Goal: Information Seeking & Learning: Learn about a topic

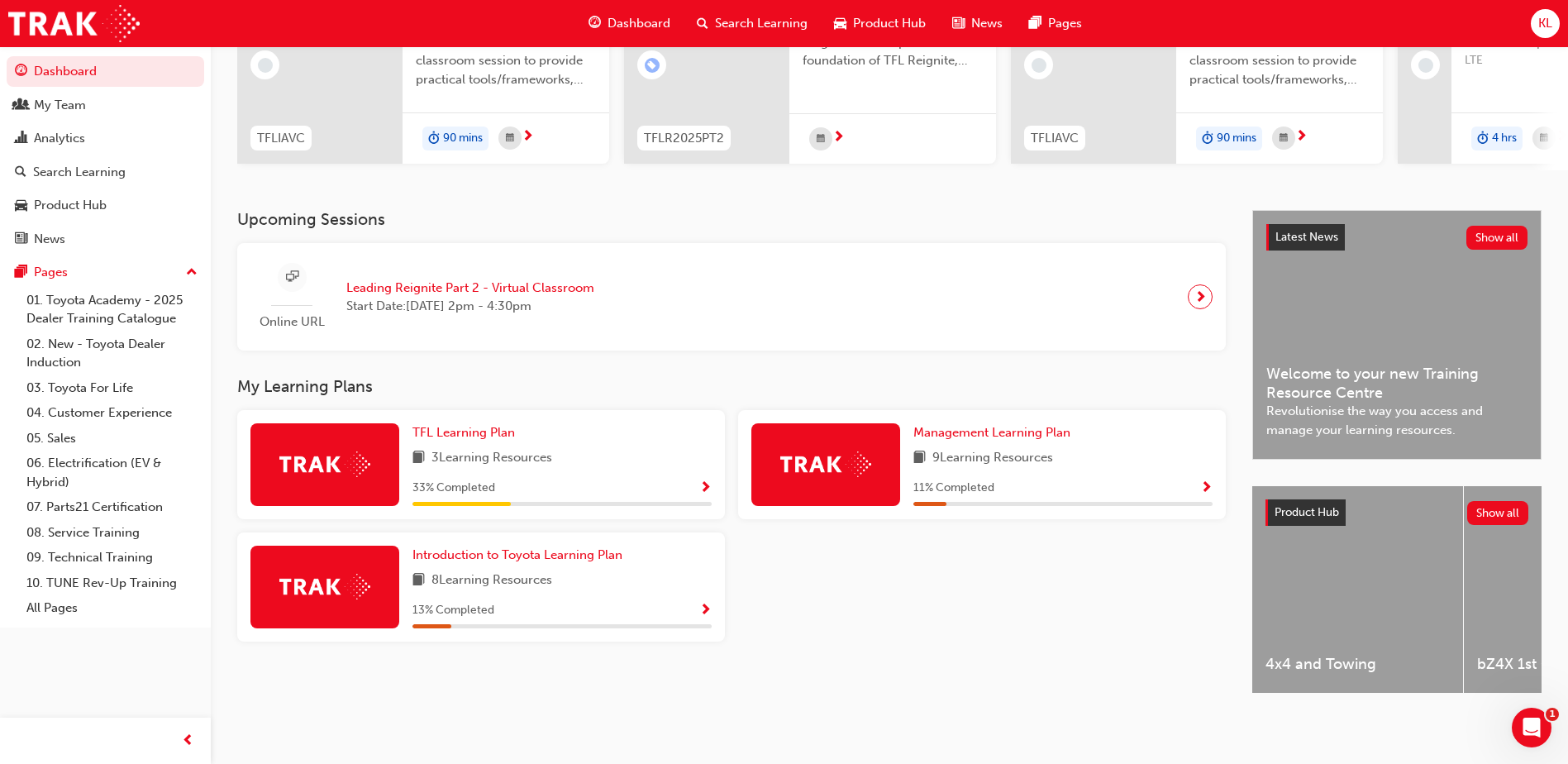
scroll to position [224, 0]
click at [486, 425] on span "TFL Learning Plan" at bounding box center [463, 433] width 103 height 15
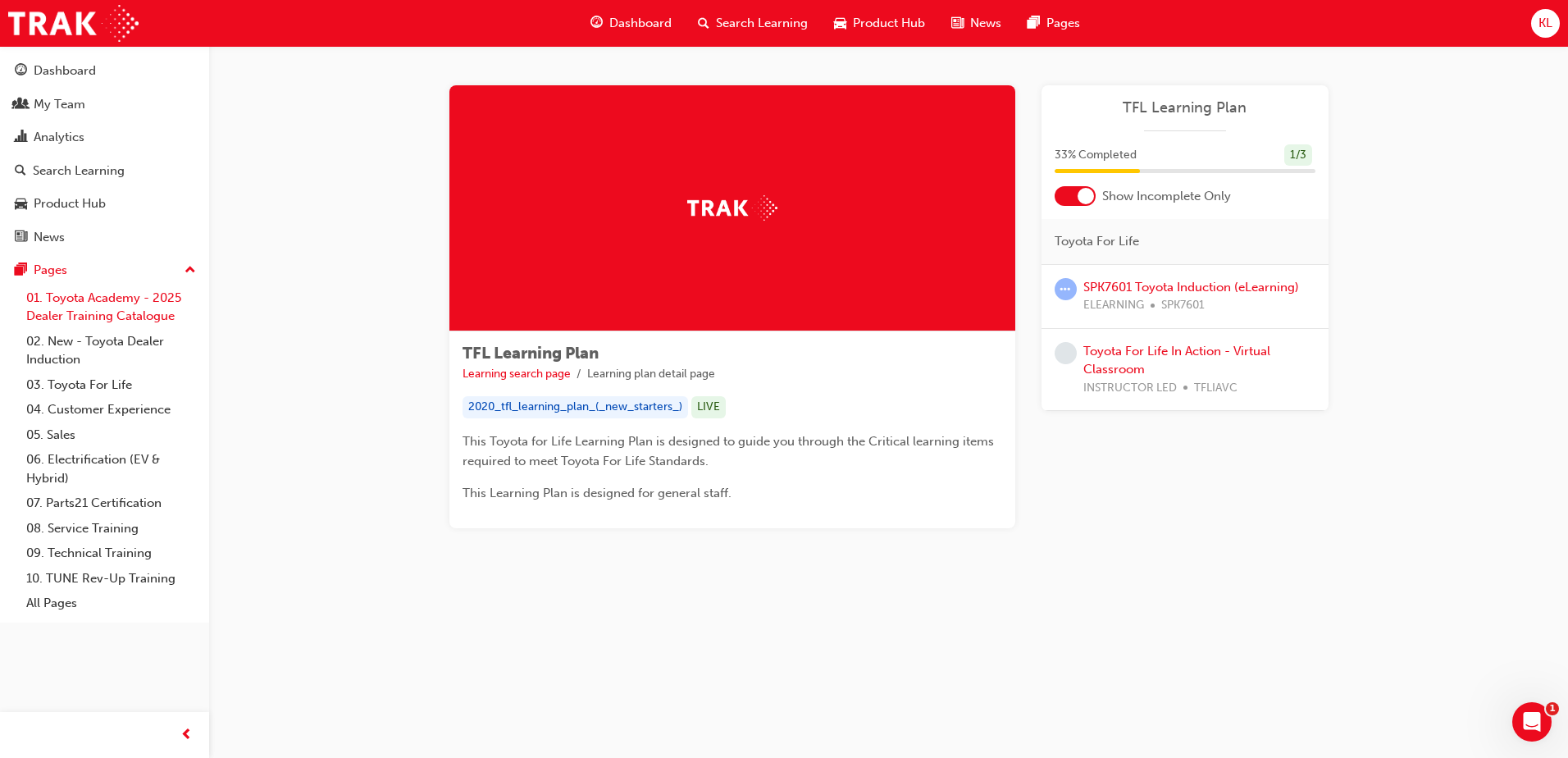
click at [147, 313] on link "01. Toyota Academy - 2025 Dealer Training Catalogue" at bounding box center [111, 307] width 183 height 44
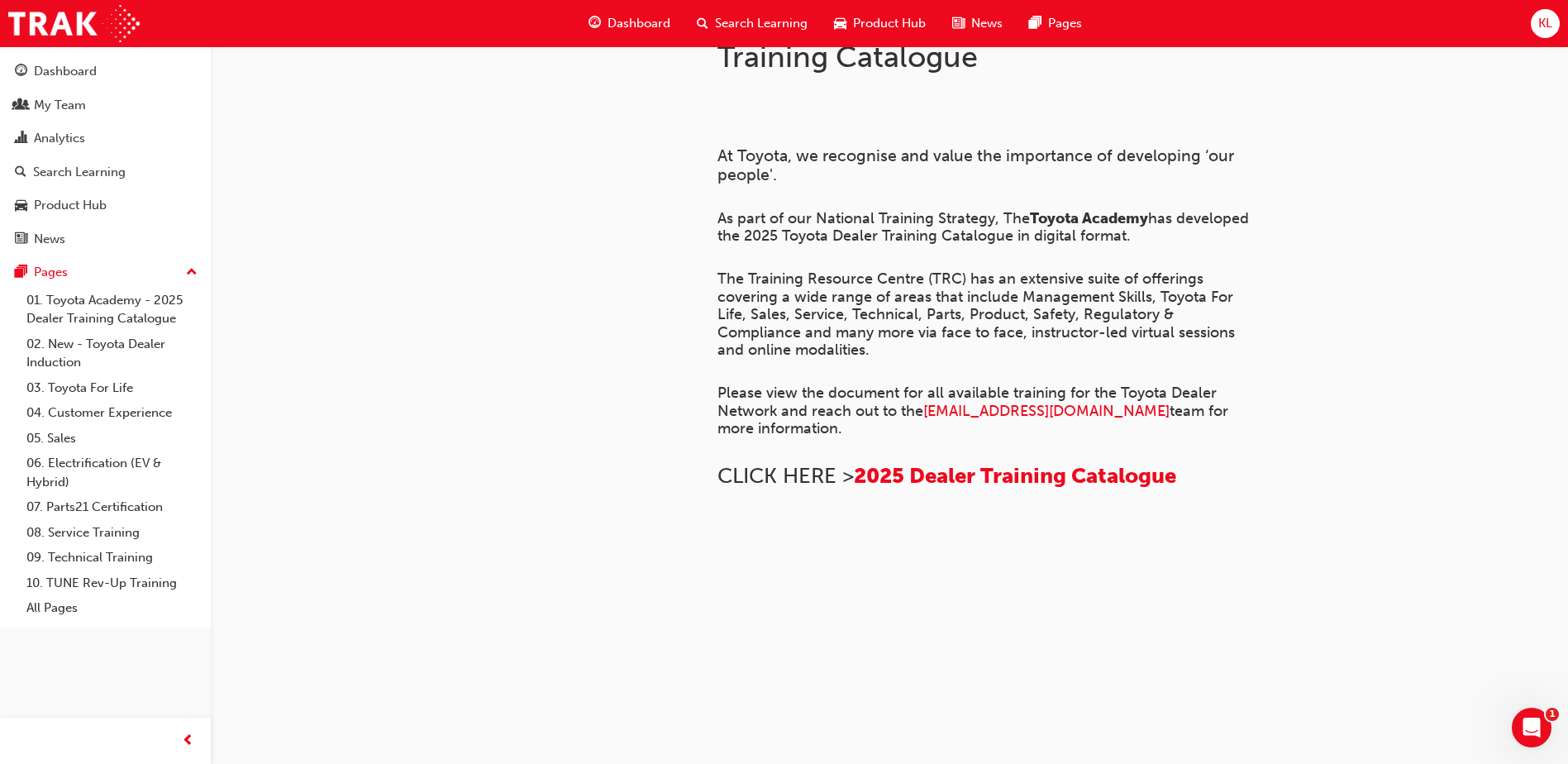
scroll to position [756, 0]
click at [91, 389] on link "03. Toyota For Life" at bounding box center [112, 388] width 184 height 26
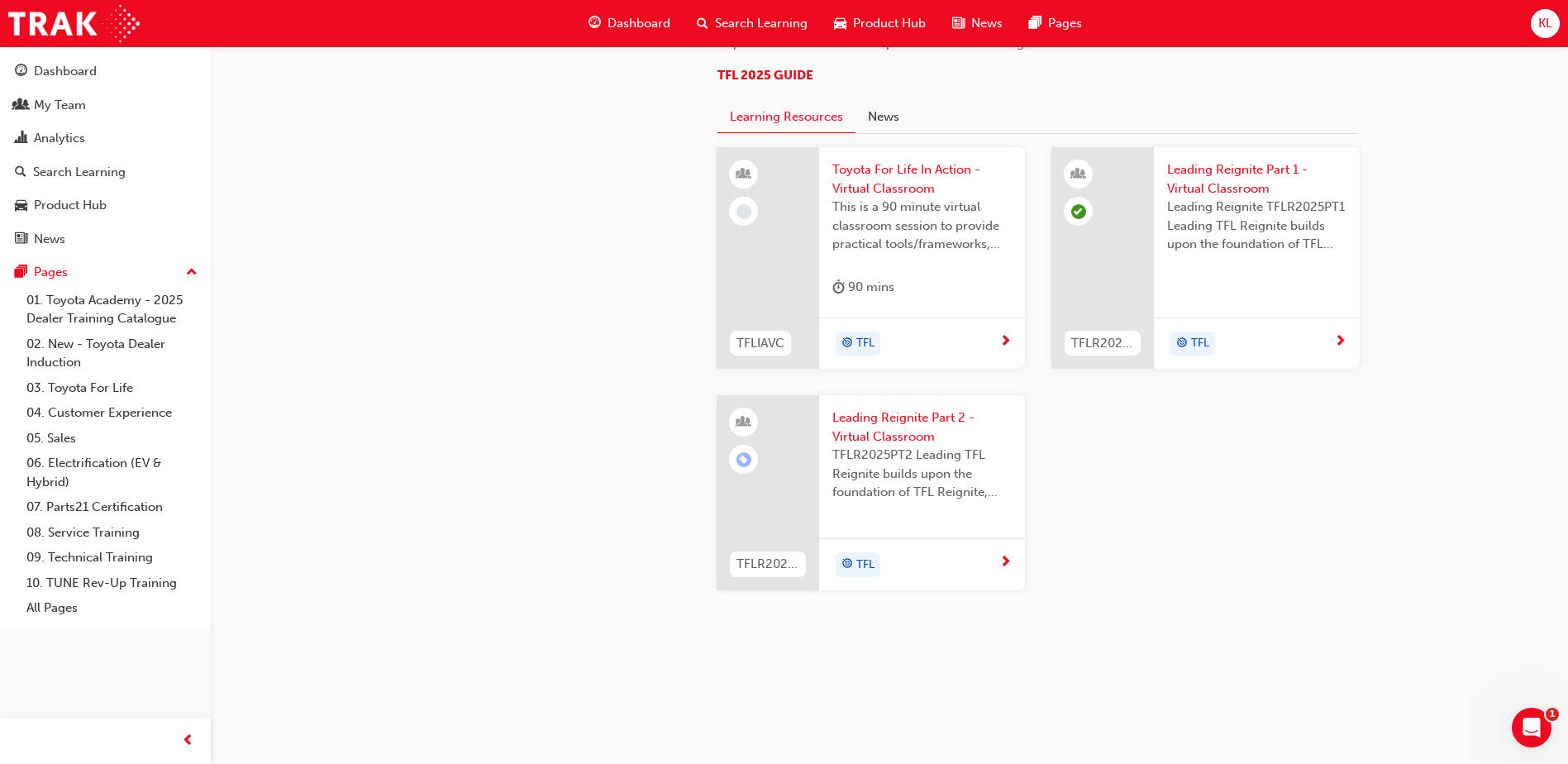
scroll to position [1654, 0]
click at [1531, 717] on icon "Open Intercom Messenger" at bounding box center [1529, 726] width 28 height 28
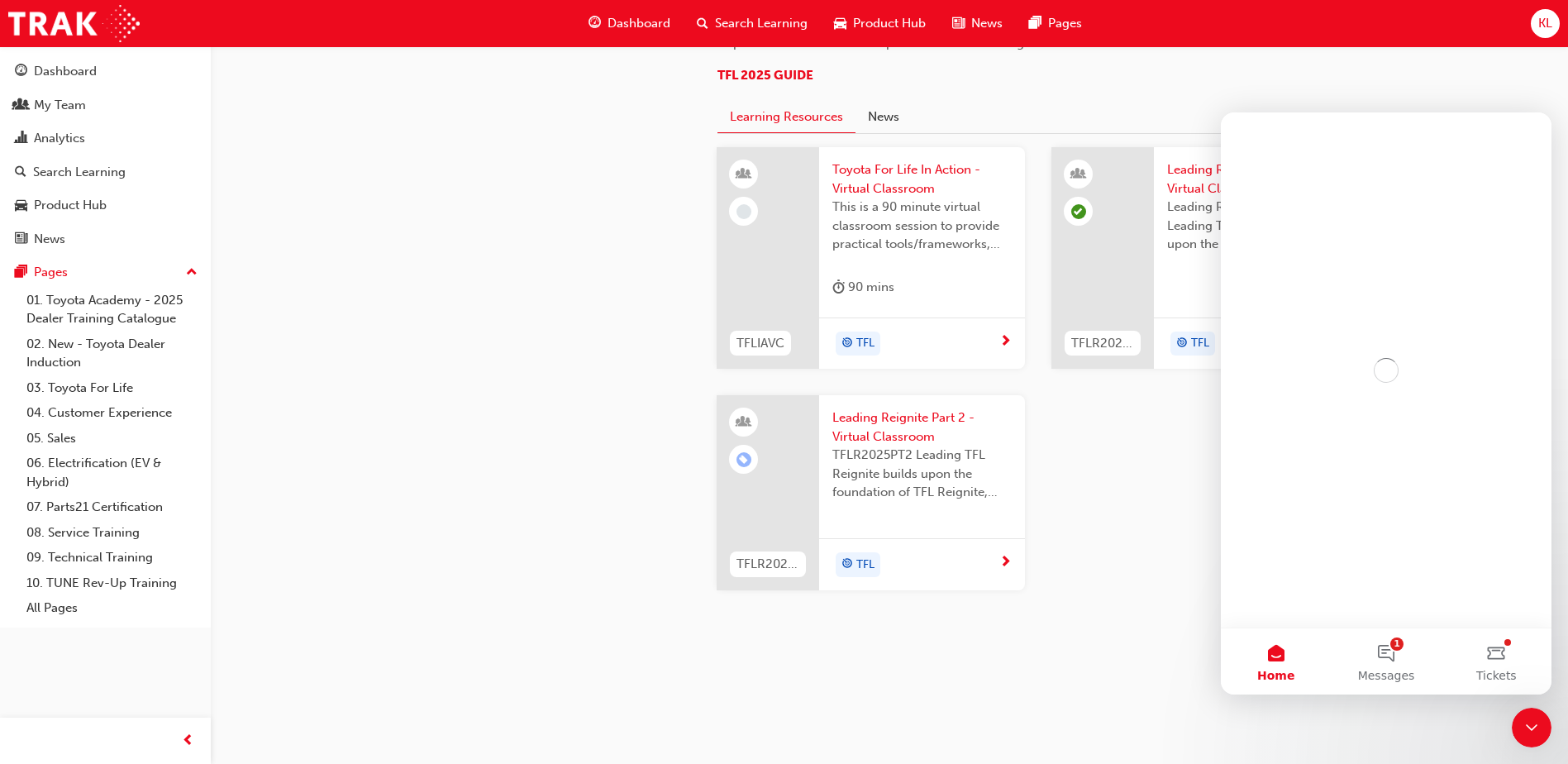
scroll to position [0, 0]
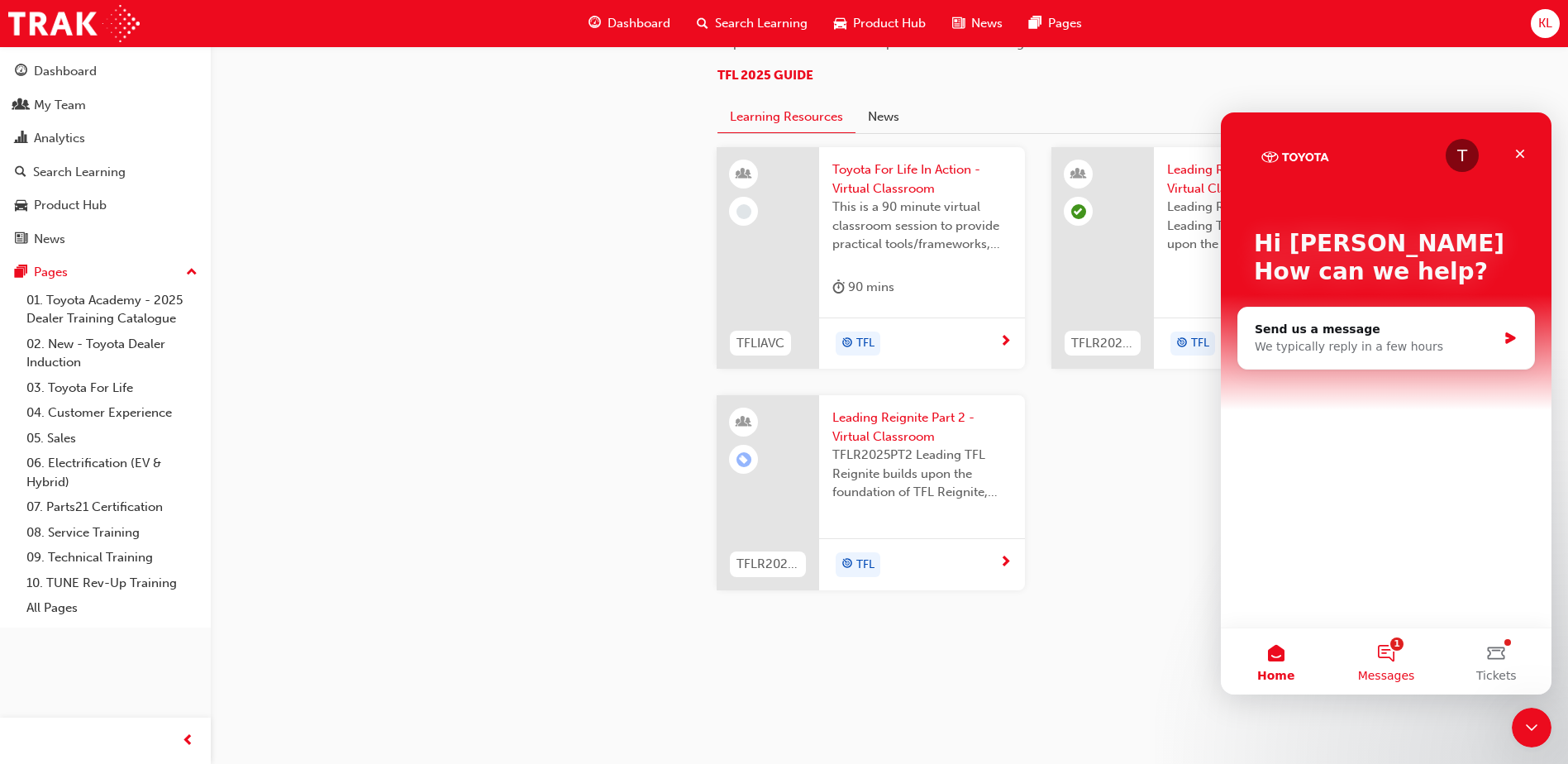
click at [1397, 661] on button "1 Messages" at bounding box center [1385, 661] width 110 height 66
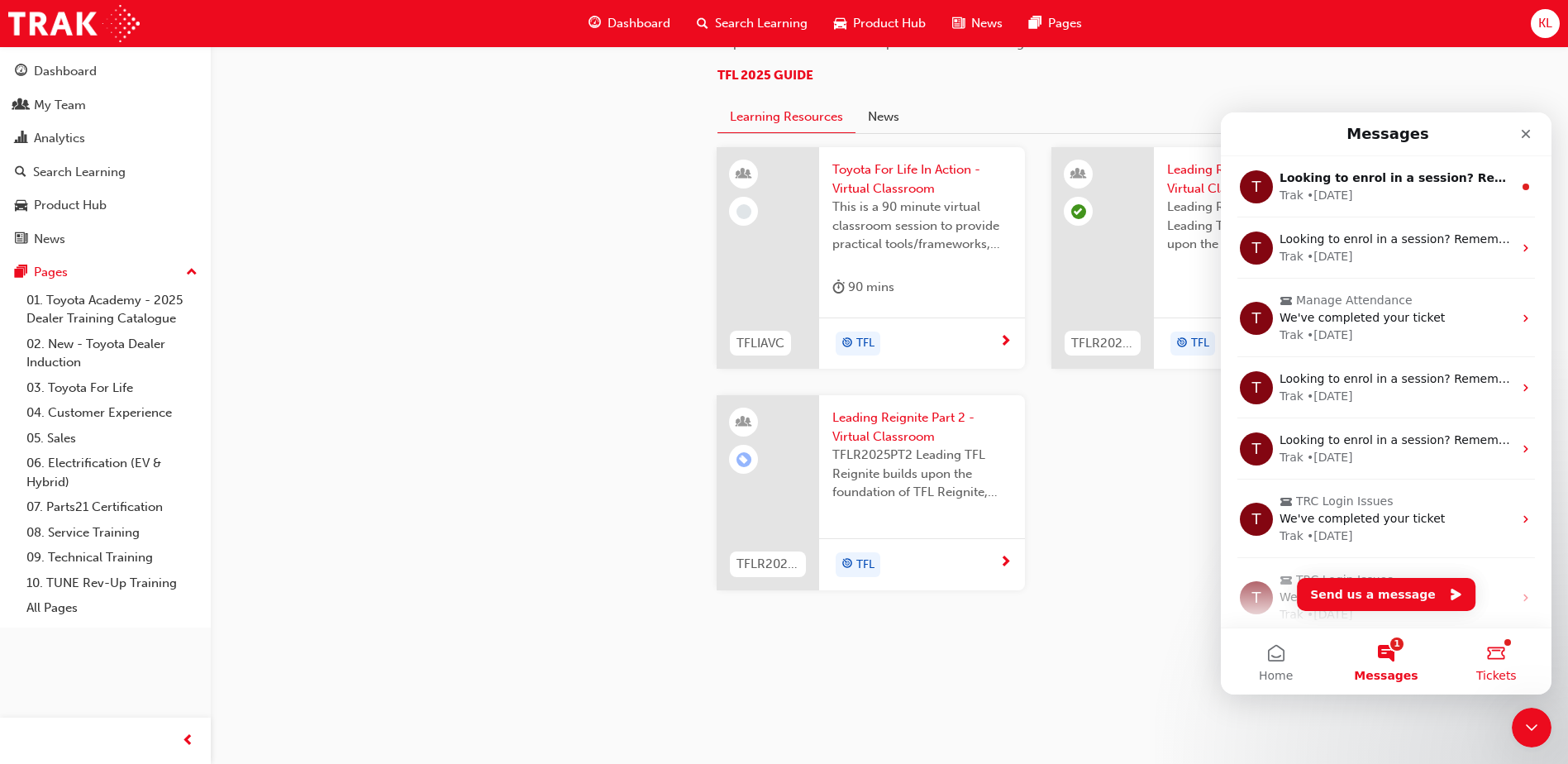
click at [1500, 655] on button "Tickets" at bounding box center [1496, 661] width 110 height 66
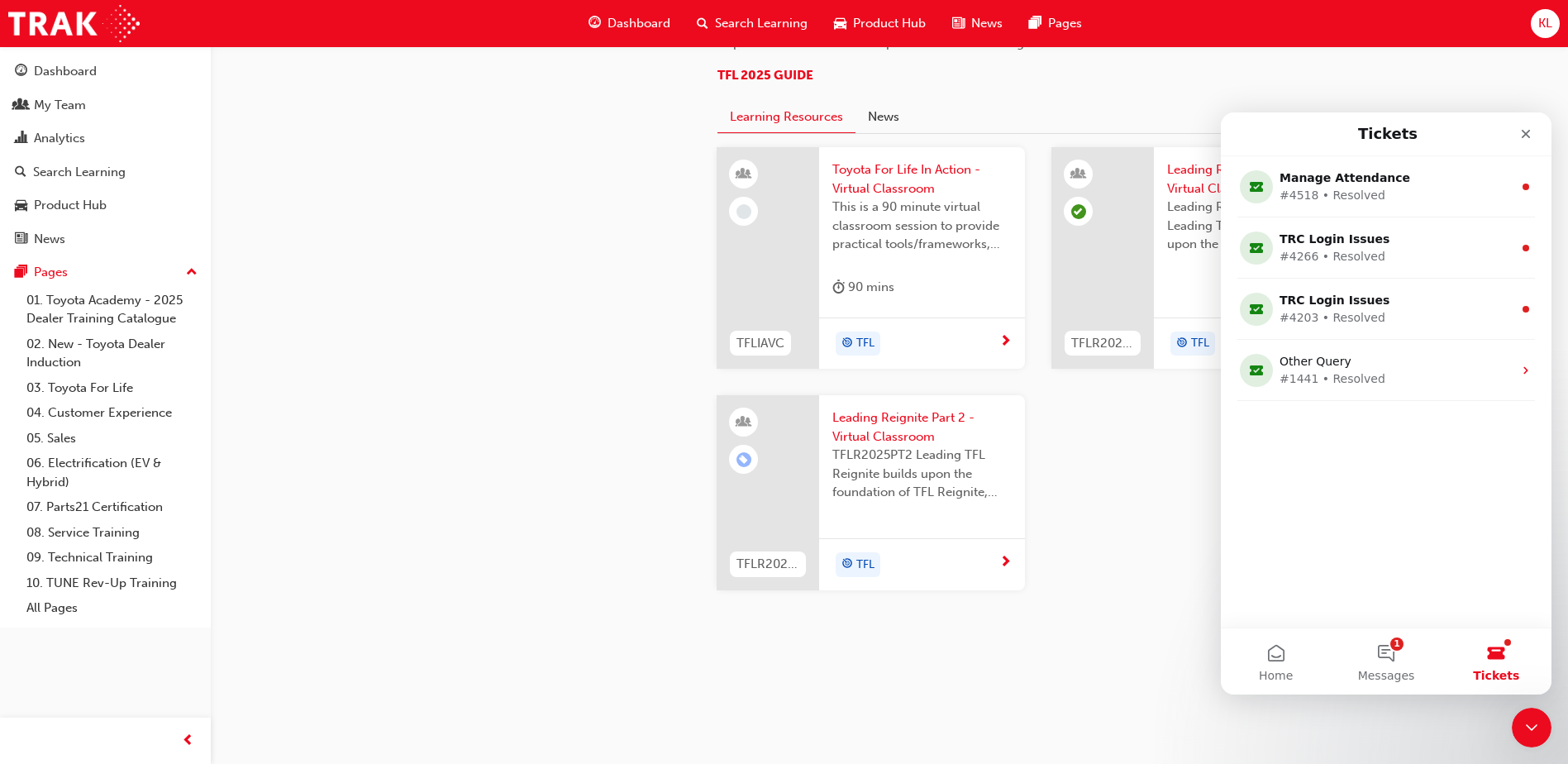
click at [1135, 560] on div "TFLIAVC Toyota For Life In Action - Virtual Classroom This is a 90 minute virtu…" at bounding box center [1038, 381] width 669 height 470
click at [1526, 133] on icon "Close" at bounding box center [1525, 134] width 9 height 9
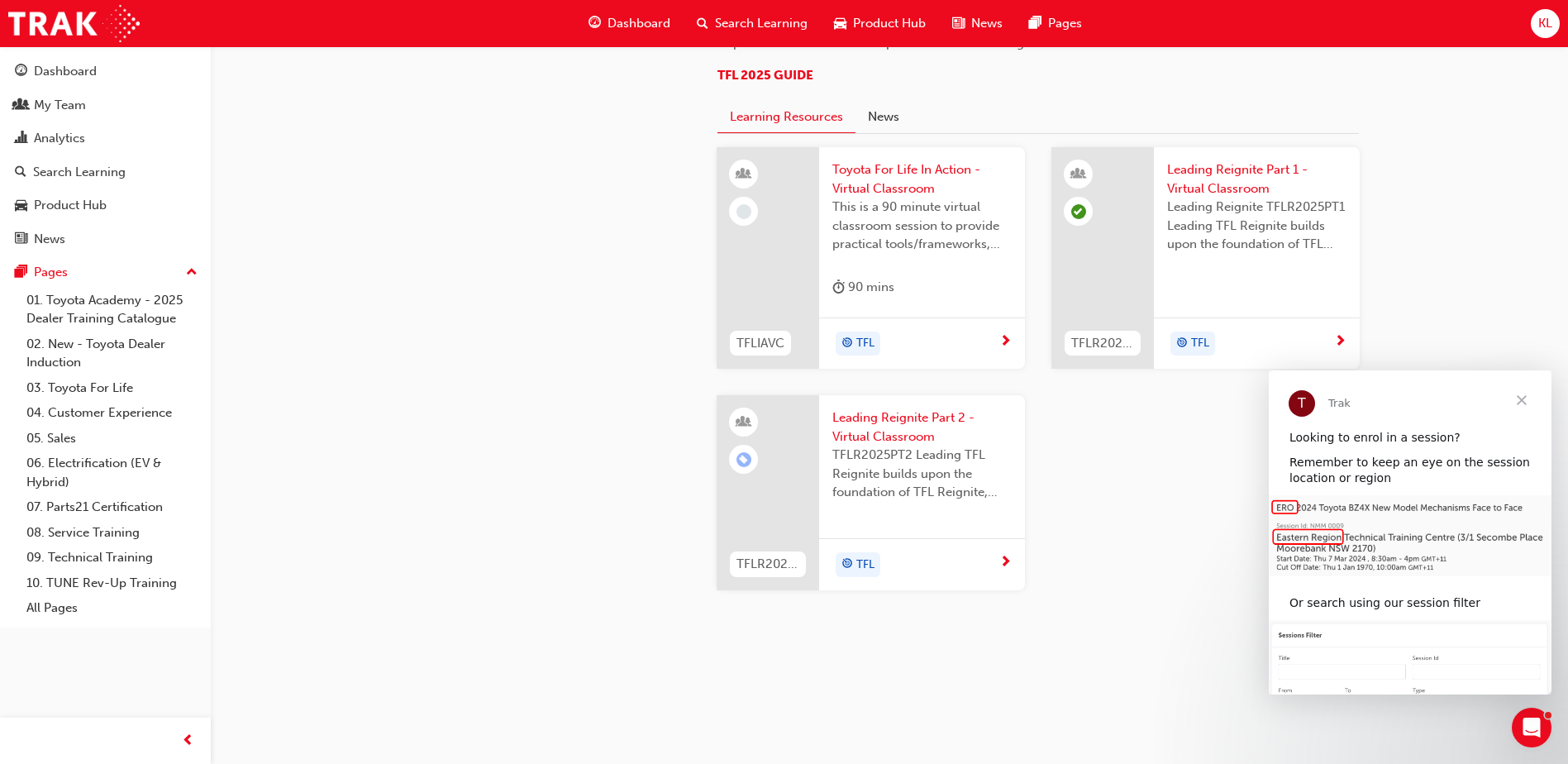
click at [1518, 392] on span "Close" at bounding box center [1520, 400] width 59 height 59
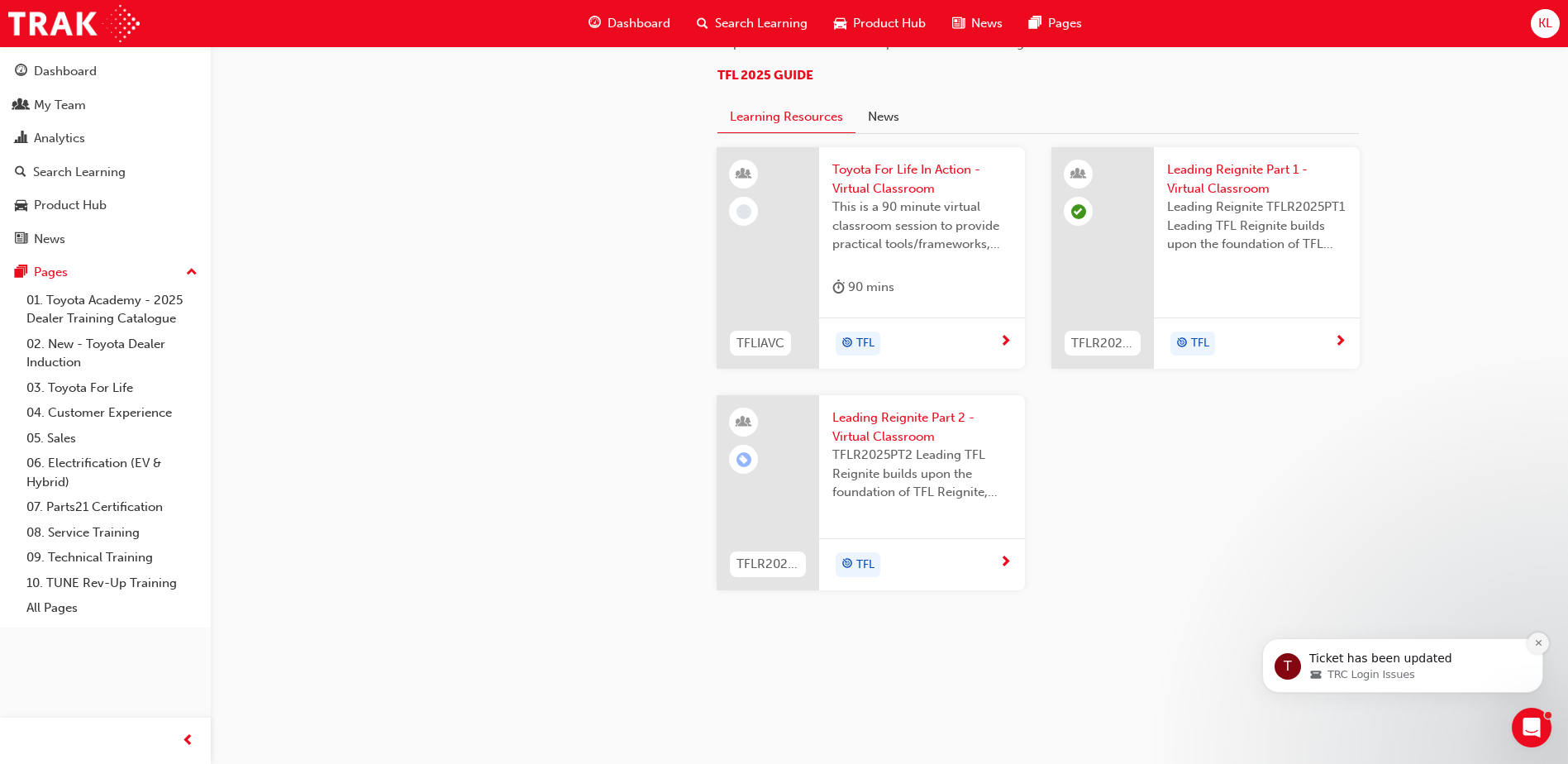
click at [1541, 638] on icon "Dismiss notification" at bounding box center [1538, 642] width 9 height 9
